Goal: Contribute content

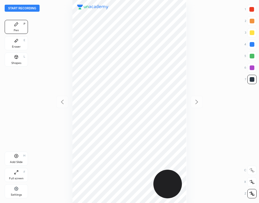
scroll to position [203, 166]
click at [26, 8] on button "Start recording" at bounding box center [22, 8] width 35 height 7
click at [20, 158] on div "Add Slide H" at bounding box center [16, 158] width 23 height 14
click at [253, 10] on div at bounding box center [252, 9] width 5 height 5
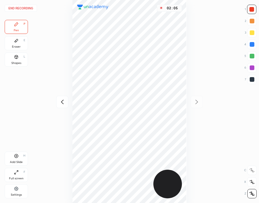
click at [28, 9] on button "End recording" at bounding box center [21, 8] width 32 height 7
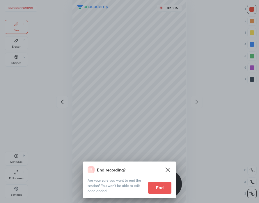
click at [162, 189] on button "End" at bounding box center [159, 188] width 23 height 12
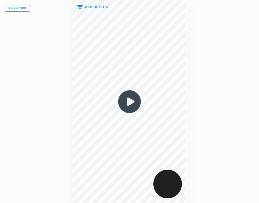
click at [20, 9] on button "Re-record" at bounding box center [17, 8] width 25 height 7
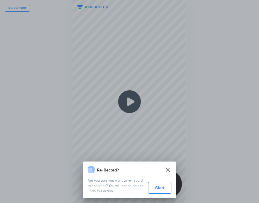
click at [164, 187] on button "Start" at bounding box center [159, 188] width 23 height 12
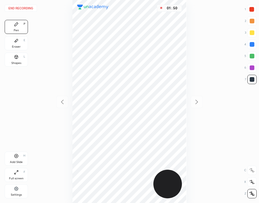
click at [18, 157] on icon at bounding box center [16, 155] width 5 height 5
click at [251, 10] on div at bounding box center [252, 9] width 5 height 5
click at [26, 8] on button "End recording" at bounding box center [21, 8] width 32 height 7
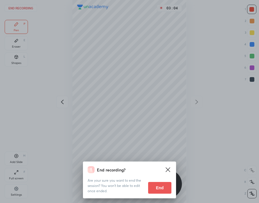
click at [163, 186] on button "End" at bounding box center [159, 188] width 23 height 12
